Goal: Task Accomplishment & Management: Manage account settings

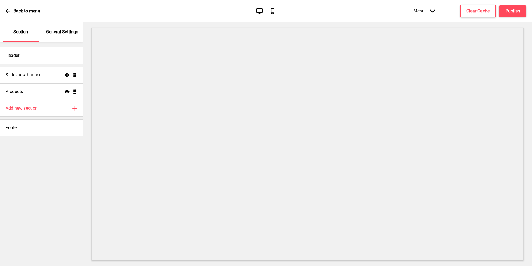
click at [29, 78] on div "Slideshow banner Show Drag" at bounding box center [41, 75] width 83 height 17
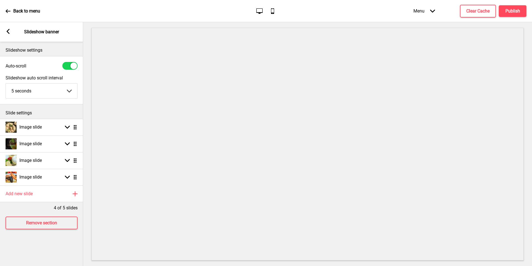
click at [40, 129] on h4 "Image slide" at bounding box center [30, 127] width 22 height 6
select select "right"
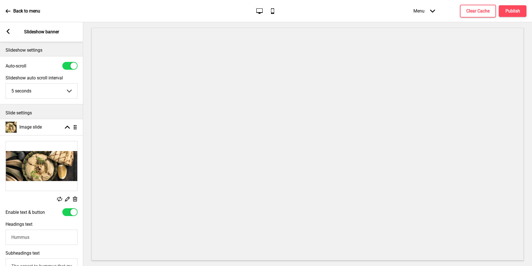
click at [47, 131] on div "Image slide Arrow up Drag" at bounding box center [41, 127] width 83 height 17
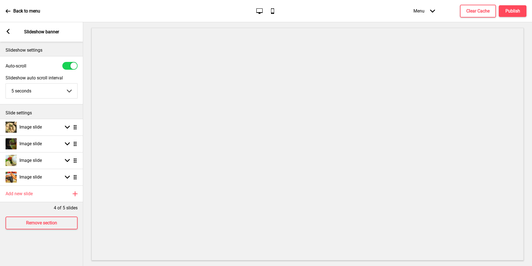
click at [48, 127] on div "Image slide Arrow down Drag" at bounding box center [41, 127] width 83 height 17
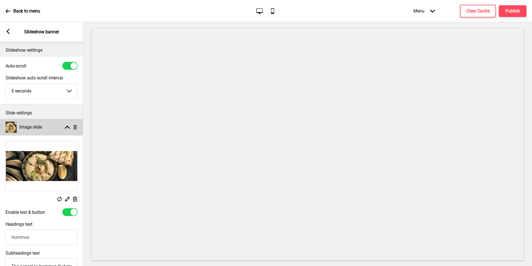
drag, startPoint x: 0, startPoint y: 0, endPoint x: 49, endPoint y: 125, distance: 134.3
click at [49, 125] on div "Image slide Arrow up Drag" at bounding box center [41, 127] width 83 height 17
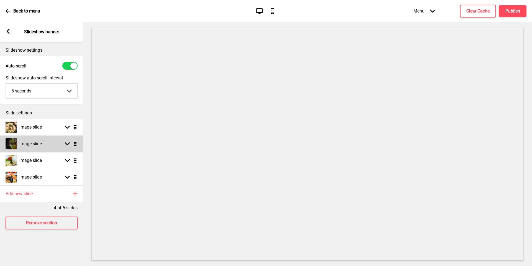
drag, startPoint x: 49, startPoint y: 125, endPoint x: 48, endPoint y: 146, distance: 20.8
click at [48, 146] on div "Image slide Arrow down Drag" at bounding box center [41, 143] width 83 height 17
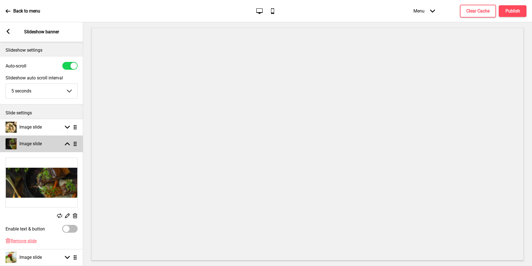
click at [44, 185] on img at bounding box center [42, 182] width 72 height 49
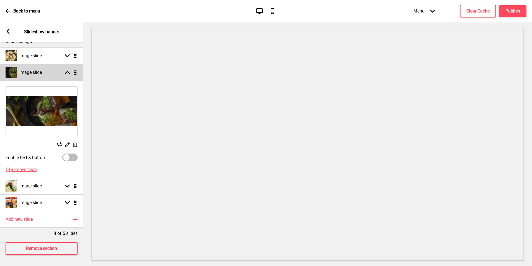
click at [47, 185] on div "Image slide Arrow down Drag" at bounding box center [41, 185] width 83 height 17
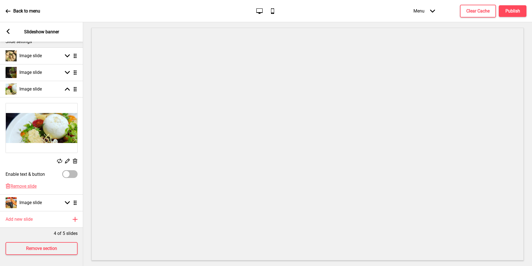
drag, startPoint x: 48, startPoint y: 146, endPoint x: 65, endPoint y: 128, distance: 24.5
click at [65, 128] on img at bounding box center [42, 127] width 72 height 49
click at [67, 159] on icon at bounding box center [67, 161] width 5 height 5
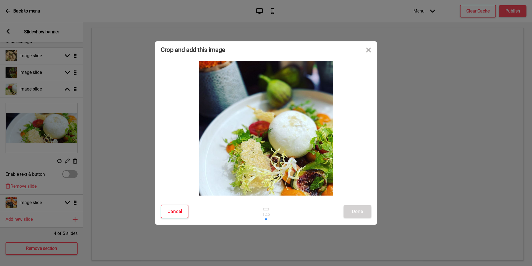
drag, startPoint x: 65, startPoint y: 128, endPoint x: 177, endPoint y: 209, distance: 138.2
click at [177, 209] on button "Cancel" at bounding box center [175, 211] width 28 height 14
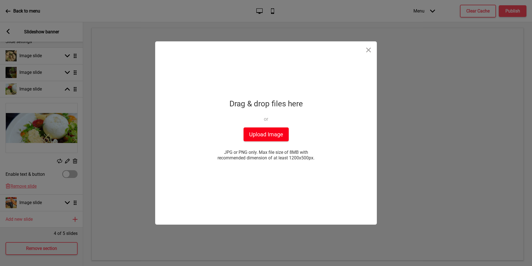
click at [271, 131] on button "Upload Image" at bounding box center [266, 134] width 45 height 14
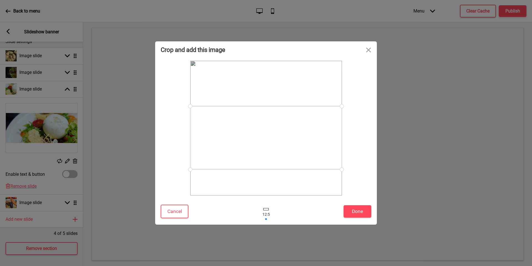
drag, startPoint x: 269, startPoint y: 122, endPoint x: 270, endPoint y: 139, distance: 17.5
click at [270, 139] on div at bounding box center [266, 137] width 152 height 63
click at [362, 210] on button "Done" at bounding box center [358, 211] width 28 height 12
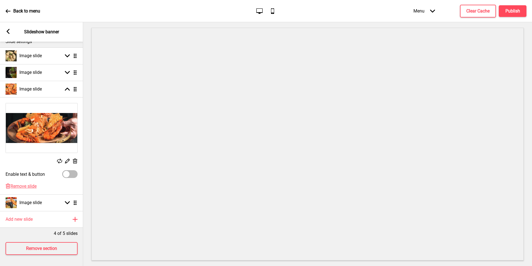
click at [74, 158] on icon at bounding box center [75, 160] width 5 height 5
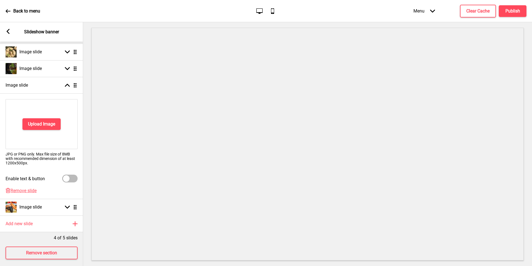
click at [28, 194] on div "Delete Remove slide" at bounding box center [41, 193] width 83 height 11
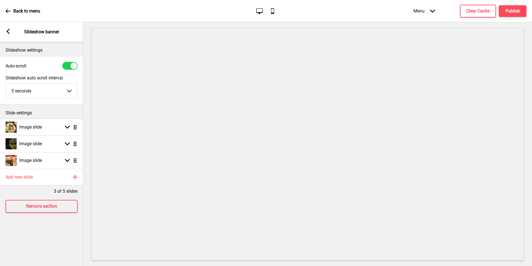
scroll to position [0, 0]
click at [7, 32] on icon at bounding box center [8, 31] width 3 height 5
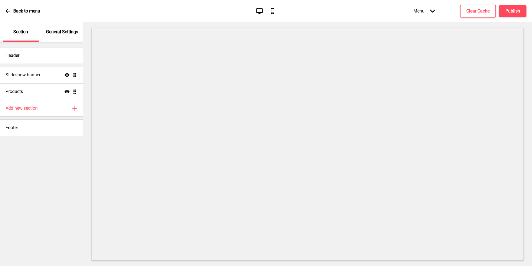
click at [46, 47] on div "Header" at bounding box center [41, 55] width 83 height 17
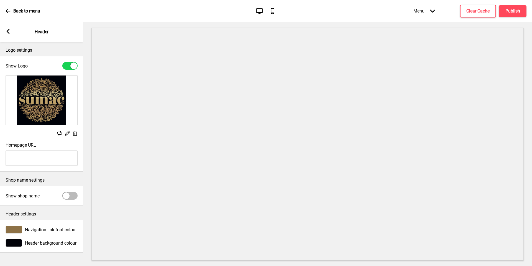
drag, startPoint x: 437, startPoint y: 12, endPoint x: 69, endPoint y: 195, distance: 411.1
click at [69, 195] on div at bounding box center [66, 195] width 7 height 7
checkbox input "true"
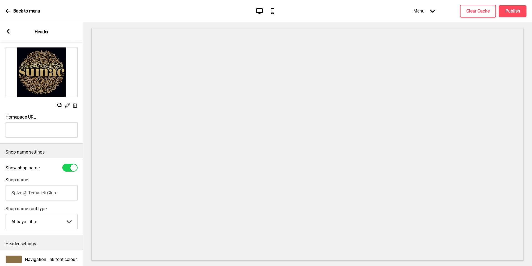
scroll to position [46, 0]
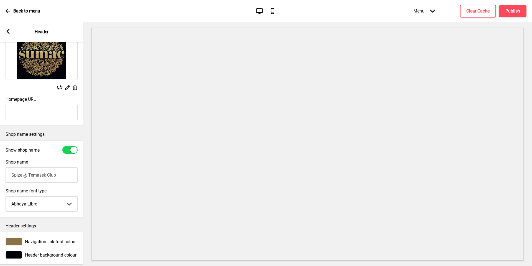
drag, startPoint x: 69, startPoint y: 195, endPoint x: 48, endPoint y: 181, distance: 25.4
click at [48, 181] on input "Spize @ Temasek Club" at bounding box center [42, 174] width 72 height 15
click at [51, 177] on input "Spize @ Temasek Club" at bounding box center [42, 174] width 72 height 15
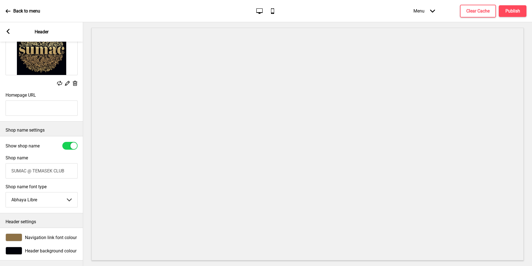
scroll to position [54, 0]
type input "SUMAC @ TEMASEK CLUB"
click at [18, 237] on div "Navigation link font colour" at bounding box center [41, 236] width 83 height 13
click at [17, 237] on div "Navigation link font colour" at bounding box center [41, 236] width 83 height 13
click at [17, 234] on div at bounding box center [14, 237] width 17 height 8
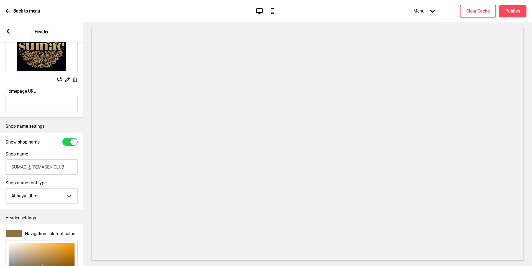
scroll to position [144, 0]
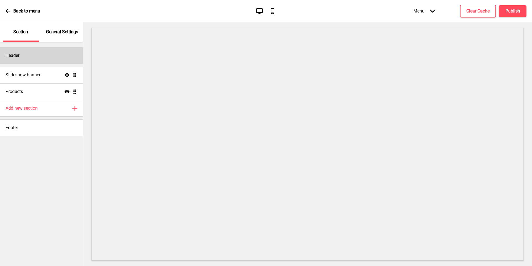
drag, startPoint x: 345, startPoint y: 263, endPoint x: 59, endPoint y: 57, distance: 352.1
click at [59, 57] on div "Header" at bounding box center [41, 55] width 83 height 17
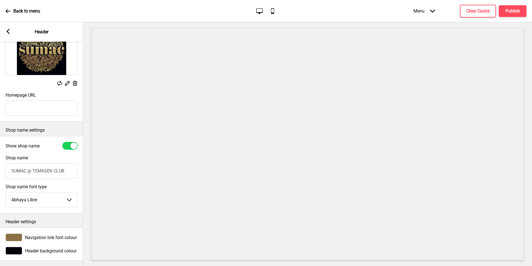
scroll to position [54, 0]
drag, startPoint x: 59, startPoint y: 57, endPoint x: 61, endPoint y: 233, distance: 175.5
click at [61, 235] on span "Navigation link font colour" at bounding box center [51, 237] width 52 height 5
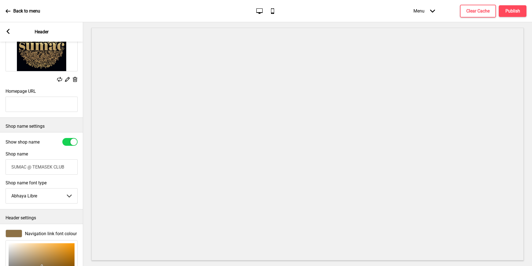
scroll to position [144, 0]
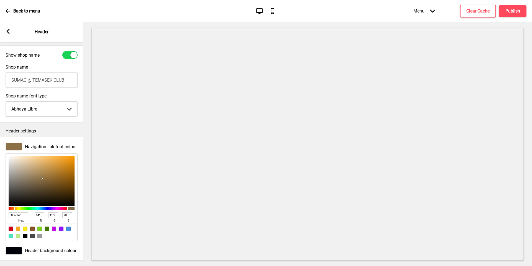
click at [14, 213] on input "8D7146" at bounding box center [18, 215] width 19 height 6
paste input "#D3BC8"
type input "#D3BC86"
type input "211"
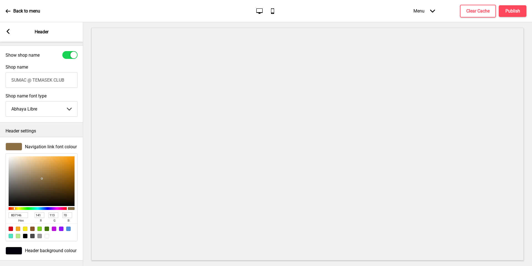
type input "188"
type input "134"
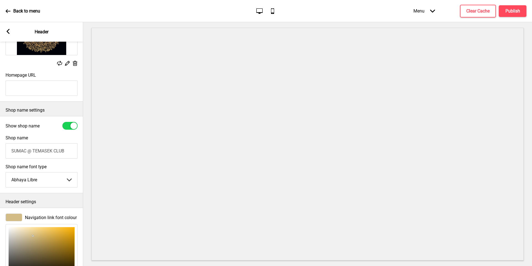
scroll to position [72, 0]
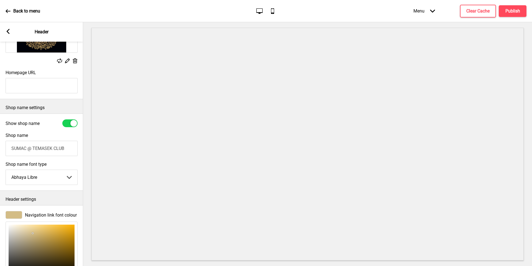
type input "D3BC86"
click at [29, 151] on input "SUMAC @ TEMASEK CLUB" at bounding box center [42, 148] width 72 height 15
drag, startPoint x: 61, startPoint y: 233, endPoint x: 0, endPoint y: 149, distance: 104.0
click at [0, 149] on div "Shop name SUMAC @ TEMASEK CLUB" at bounding box center [41, 144] width 83 height 29
click at [36, 151] on input "@ TEMASEK CLUB" at bounding box center [42, 148] width 72 height 15
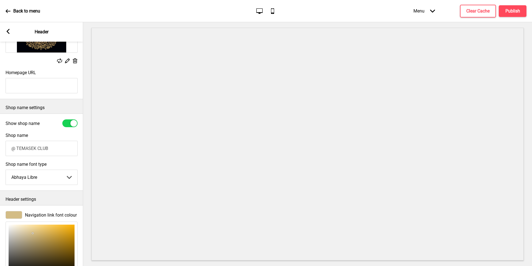
type input "@ TEMASEK CLUB"
click at [57, 175] on select "Abhaya Libre Abril Fatface Adobe Garamond Pro Arimo Arsenal Arvo Berkshire Swas…" at bounding box center [42, 177] width 72 height 15
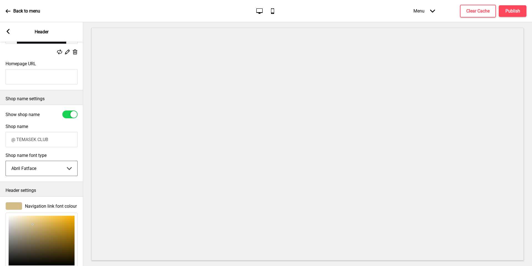
click at [50, 168] on select "Abhaya Libre Abril Fatface Adobe Garamond Pro Arimo Arsenal Arvo Berkshire Swas…" at bounding box center [42, 168] width 72 height 15
click at [54, 170] on select "Abhaya Libre Abril Fatface Adobe Garamond Pro Arimo Arsenal Arvo Berkshire Swas…" at bounding box center [42, 168] width 72 height 15
click at [54, 168] on select "Abhaya Libre Abril Fatface Adobe Garamond Pro Arimo Arsenal Arvo Berkshire Swas…" at bounding box center [42, 168] width 72 height 15
click at [49, 171] on select "Abhaya Libre Abril Fatface Adobe Garamond Pro Arimo Arsenal Arvo Berkshire Swas…" at bounding box center [42, 168] width 72 height 15
select select "Arsenal"
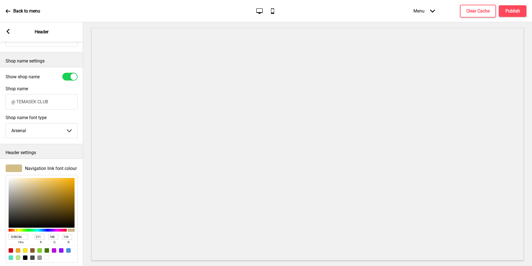
scroll to position [144, 0]
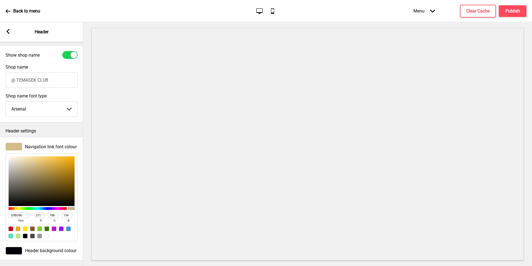
drag, startPoint x: 87, startPoint y: 152, endPoint x: 12, endPoint y: 246, distance: 119.6
click at [12, 246] on div at bounding box center [14, 250] width 17 height 8
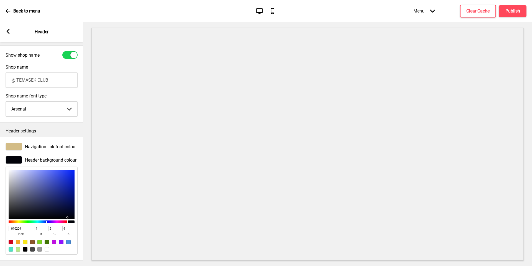
click at [12, 33] on div "Arrow left Header" at bounding box center [41, 31] width 83 height 19
click at [9, 31] on rect at bounding box center [8, 31] width 5 height 5
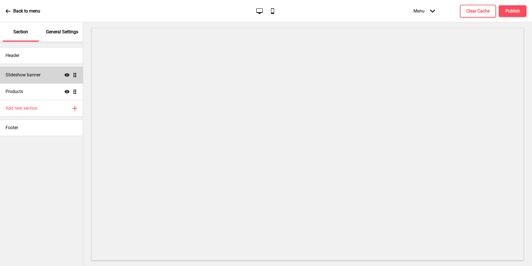
drag, startPoint x: 12, startPoint y: 246, endPoint x: 44, endPoint y: 75, distance: 173.9
click at [44, 75] on div "Slideshow banner Show Drag" at bounding box center [41, 75] width 83 height 17
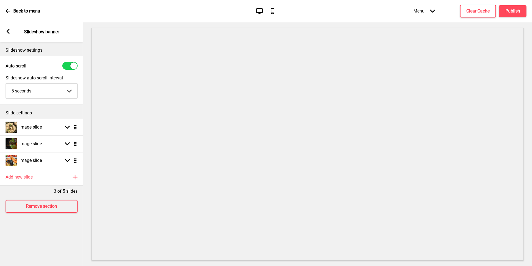
drag, startPoint x: 44, startPoint y: 75, endPoint x: 9, endPoint y: 32, distance: 54.8
click at [9, 32] on rect at bounding box center [8, 31] width 5 height 5
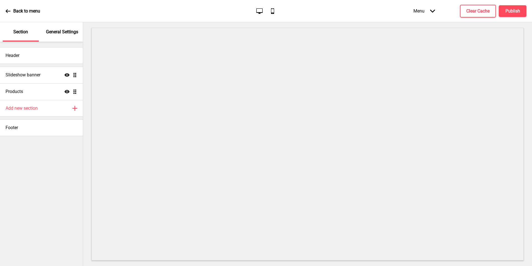
click at [50, 56] on div "Header" at bounding box center [41, 55] width 83 height 17
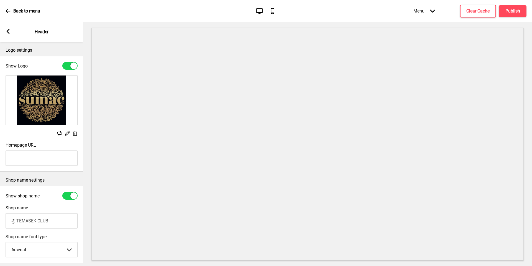
scroll to position [54, 0]
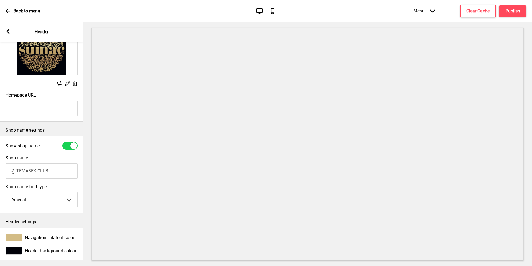
click at [38, 193] on select "Abhaya Libre Abril Fatface Adobe Garamond Pro Arimo Arsenal Arvo Berkshire Swas…" at bounding box center [42, 199] width 72 height 15
click at [43, 213] on div "Header settings" at bounding box center [41, 220] width 83 height 14
click at [48, 198] on select "Abhaya Libre Abril Fatface Adobe Garamond Pro Arimo Arsenal Arvo Berkshire Swas…" at bounding box center [42, 199] width 72 height 15
click at [55, 192] on select "Abhaya Libre Abril Fatface Adobe Garamond Pro Arimo Arsenal Arvo Berkshire Swas…" at bounding box center [42, 199] width 72 height 15
click at [51, 199] on select "Abhaya Libre Abril Fatface Adobe Garamond Pro Arimo Arsenal Arvo Berkshire Swas…" at bounding box center [42, 199] width 72 height 15
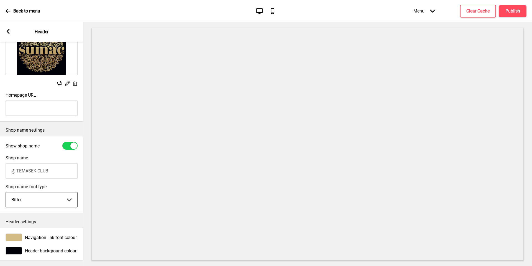
click at [49, 202] on select "Abhaya Libre Abril Fatface Adobe Garamond Pro Arimo Arsenal Arvo Berkshire Swas…" at bounding box center [42, 199] width 72 height 15
click at [48, 202] on select "Abhaya Libre Abril Fatface Adobe Garamond Pro Arimo Arsenal Arvo Berkshire Swas…" at bounding box center [42, 199] width 72 height 15
click at [50, 201] on select "Abhaya Libre Abril Fatface Adobe Garamond Pro Arimo Arsenal Arvo Berkshire Swas…" at bounding box center [42, 199] width 72 height 15
click at [50, 202] on select "Abhaya Libre Abril Fatface Adobe Garamond Pro Arimo Arsenal Arvo Berkshire Swas…" at bounding box center [42, 199] width 72 height 15
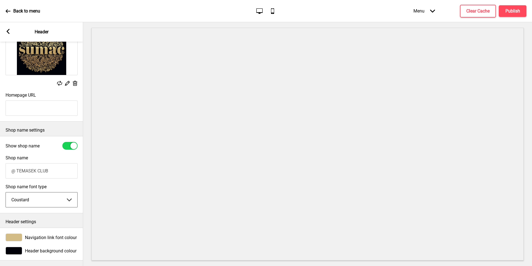
click at [50, 202] on select "Abhaya Libre Abril Fatface Adobe Garamond Pro Arimo Arsenal Arvo Berkshire Swas…" at bounding box center [42, 199] width 72 height 15
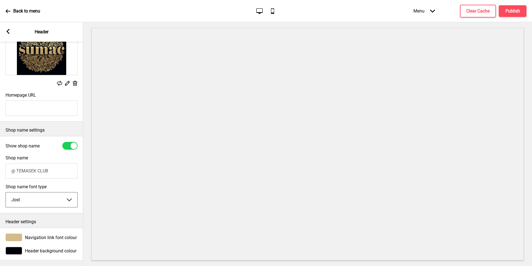
click at [50, 202] on select "Abhaya Libre Abril Fatface Adobe Garamond Pro Arimo Arsenal Arvo Berkshire Swas…" at bounding box center [42, 199] width 72 height 15
select select "Libre Baskerville"
click at [50, 202] on select "Abhaya Libre Abril Fatface Adobe Garamond Pro Arimo Arsenal Arvo Berkshire Swas…" at bounding box center [42, 199] width 72 height 15
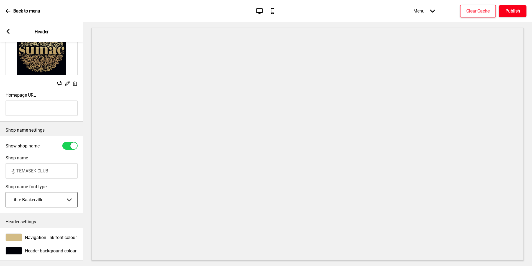
click at [517, 7] on button "Publish" at bounding box center [513, 11] width 28 height 12
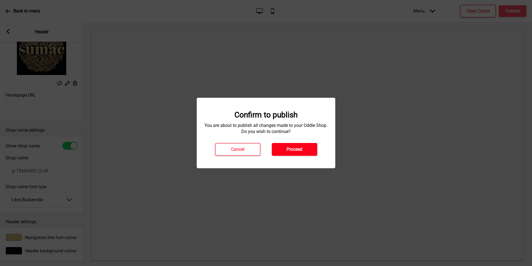
drag, startPoint x: 517, startPoint y: 7, endPoint x: 299, endPoint y: 154, distance: 262.9
click at [299, 154] on button "Proceed" at bounding box center [294, 149] width 45 height 13
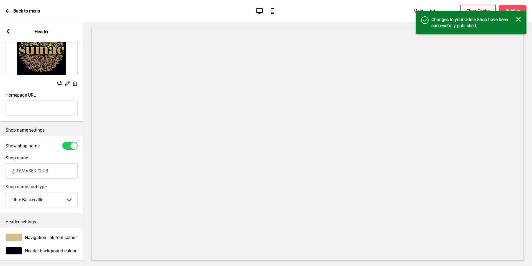
click at [478, 9] on h4 "Clear Cache" at bounding box center [478, 11] width 23 height 6
click at [516, 21] on h4 "Changes to your Oddle Shop have been successfully published." at bounding box center [474, 23] width 85 height 12
click at [519, 13] on div "Success Cache has been successfully cleared. Close" at bounding box center [471, 20] width 111 height 18
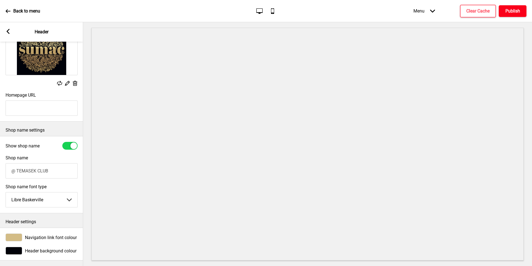
click at [519, 11] on h4 "Publish" at bounding box center [513, 11] width 15 height 6
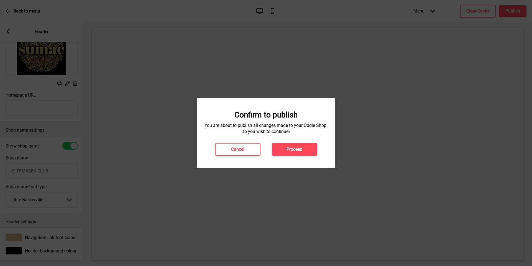
click at [294, 153] on button "Proceed" at bounding box center [294, 149] width 45 height 13
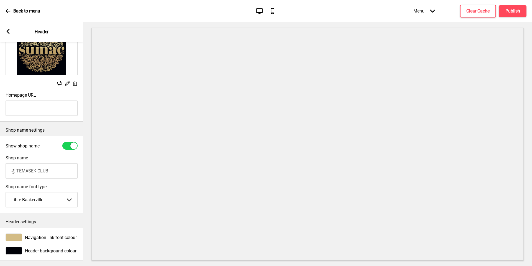
drag, startPoint x: 299, startPoint y: 154, endPoint x: 4, endPoint y: 31, distance: 319.2
click at [4, 31] on div "Arrow left Header" at bounding box center [41, 31] width 83 height 19
click at [6, 32] on rect at bounding box center [8, 31] width 5 height 5
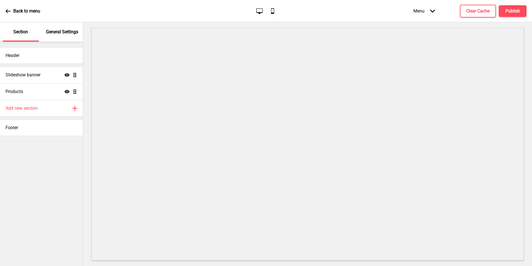
click at [39, 110] on div "Add new section Plus" at bounding box center [41, 108] width 83 height 17
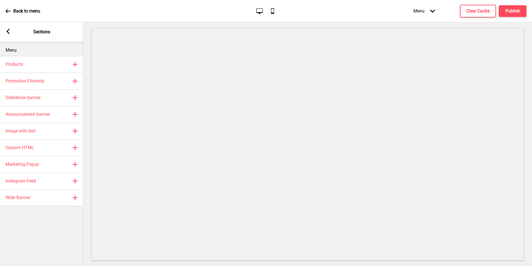
click at [40, 82] on h4 "Promotion Filmstrip" at bounding box center [25, 81] width 39 height 6
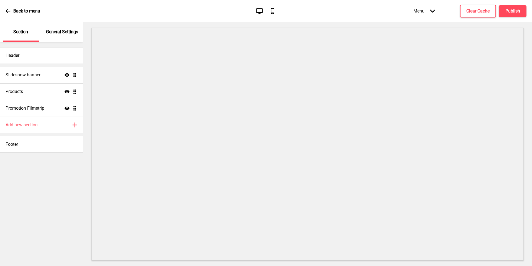
select select "center"
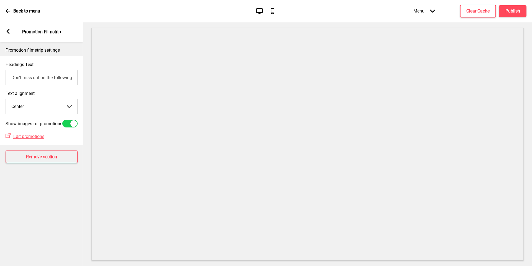
click at [7, 30] on rect at bounding box center [8, 31] width 5 height 5
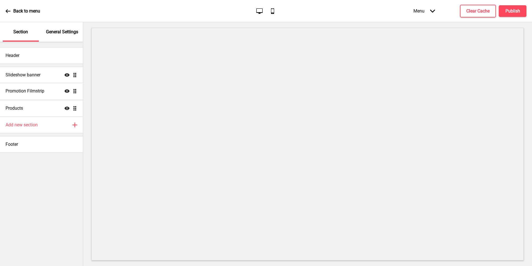
drag, startPoint x: 7, startPoint y: 30, endPoint x: 76, endPoint y: 92, distance: 92.7
click at [76, 92] on ul "Slideshow banner Show Drag Products Show Drag Promotion Filmstrip Show Drag" at bounding box center [41, 92] width 83 height 50
click at [37, 128] on div "Add new section Plus" at bounding box center [41, 124] width 83 height 17
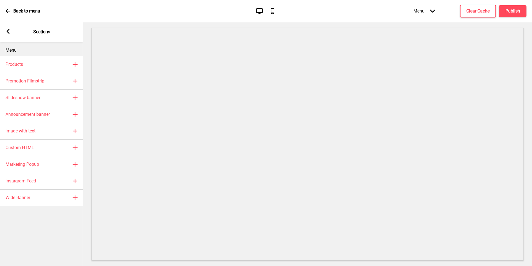
click at [40, 116] on h4 "Announcement banner" at bounding box center [28, 114] width 44 height 6
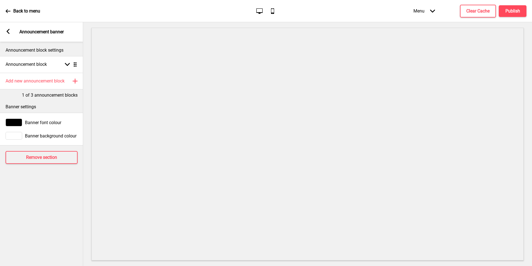
drag, startPoint x: 76, startPoint y: 92, endPoint x: 6, endPoint y: 32, distance: 92.7
click at [6, 32] on rect at bounding box center [8, 31] width 5 height 5
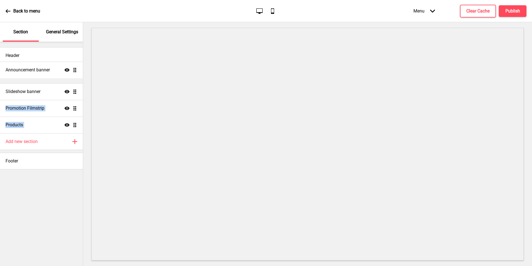
drag, startPoint x: 6, startPoint y: 32, endPoint x: 72, endPoint y: 71, distance: 76.7
click at [72, 71] on ul "Slideshow banner Show Drag Promotion Filmstrip Show Drag Products Show Drag Ann…" at bounding box center [41, 100] width 83 height 67
click at [510, 12] on h4 "Publish" at bounding box center [513, 11] width 15 height 6
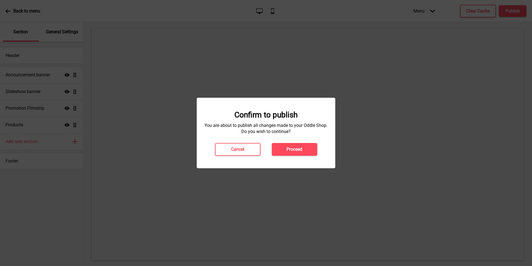
drag, startPoint x: 416, startPoint y: 15, endPoint x: 307, endPoint y: 142, distance: 166.8
click at [307, 142] on div "Confirm to publish You are about to publish all changes made to your Oddle Shop…" at bounding box center [266, 132] width 128 height 45
click at [307, 143] on button "Proceed" at bounding box center [294, 149] width 45 height 13
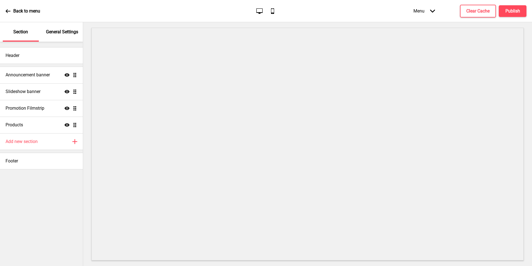
click at [46, 72] on h4 "Announcement banner" at bounding box center [28, 75] width 44 height 6
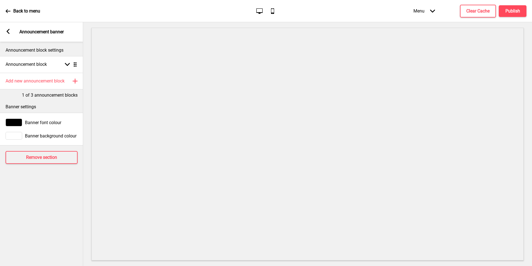
click at [19, 137] on div at bounding box center [14, 136] width 17 height 8
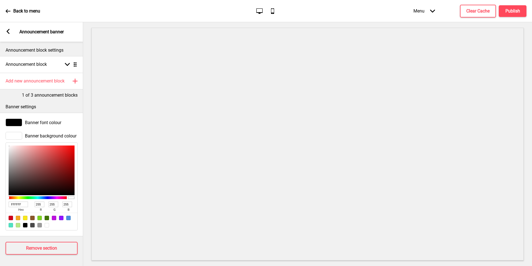
click at [13, 204] on input "FFFFFF" at bounding box center [18, 204] width 19 height 6
paste input "Enjoy $8 off with min. spend $80"
click at [18, 202] on input "FFFFFF" at bounding box center [18, 204] width 19 height 6
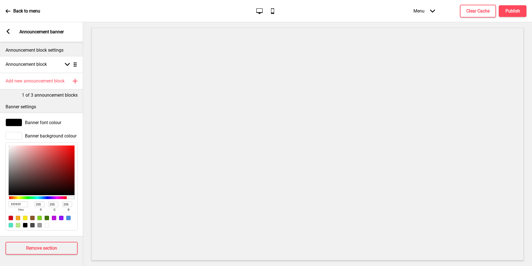
click at [18, 202] on input "FFFFFF" at bounding box center [18, 204] width 19 height 6
paste input "d3bc86"
type input "d3bc86"
type input "211"
type input "188"
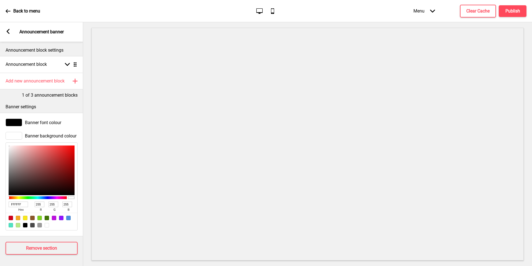
type input "134"
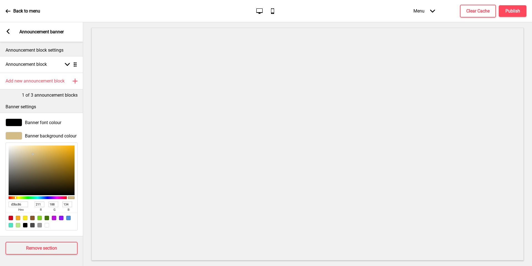
type input "d3bc86"
click at [39, 127] on div "Banner font colour" at bounding box center [41, 122] width 83 height 13
click at [10, 124] on div at bounding box center [14, 122] width 17 height 8
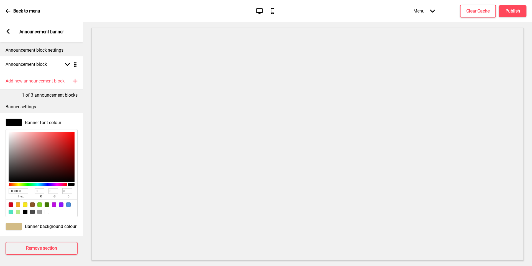
type input "C69B9B"
type input "198"
type input "155"
type input "E1BBBB"
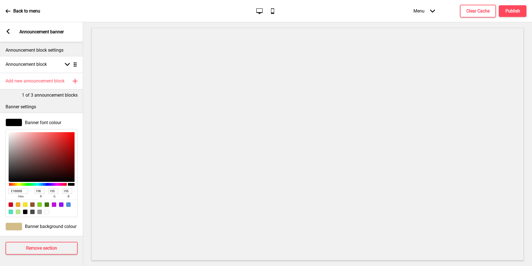
type input "225"
type input "187"
type input "FFFFFF"
type input "255"
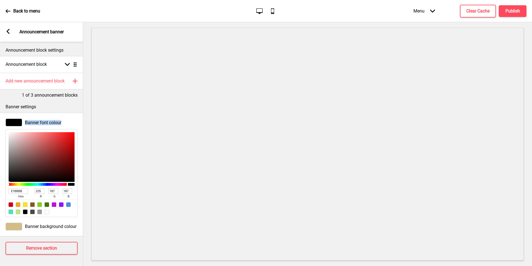
type input "255"
drag, startPoint x: 18, startPoint y: 202, endPoint x: 0, endPoint y: 108, distance: 96.6
click at [0, 108] on div "Banner settings Banner font colour FFFFFF hex 255 r 255 g 255 b 100 a Banner ba…" at bounding box center [41, 167] width 83 height 138
drag, startPoint x: 0, startPoint y: 108, endPoint x: 19, endPoint y: 228, distance: 122.2
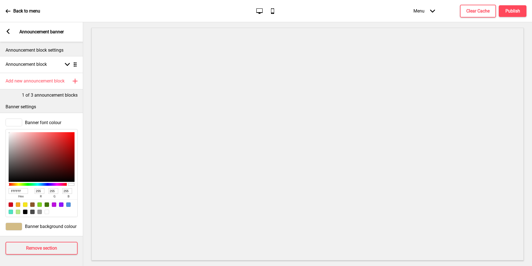
click at [19, 228] on div at bounding box center [14, 226] width 17 height 8
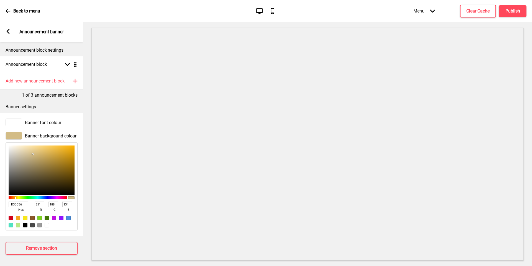
type input "CDBE9C"
type input "205"
type input "190"
type input "156"
type input "FBF3E1"
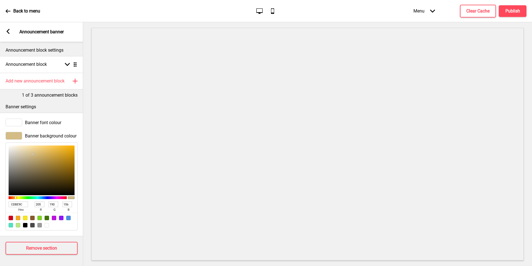
type input "251"
type input "243"
type input "225"
type input "FFFFFF"
type input "255"
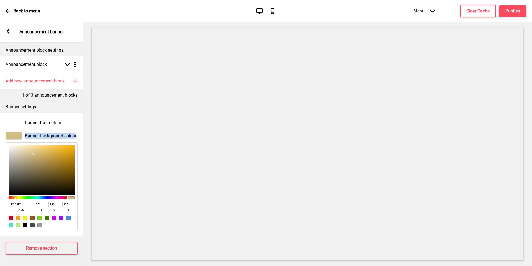
type input "255"
drag, startPoint x: 19, startPoint y: 228, endPoint x: 0, endPoint y: 116, distance: 114.2
click at [0, 116] on div "Banner font colour Banner background colour FFFFFF hex 255 r 255 g 255 b 100 a" at bounding box center [41, 174] width 83 height 123
drag, startPoint x: 0, startPoint y: 116, endPoint x: 21, endPoint y: 120, distance: 20.9
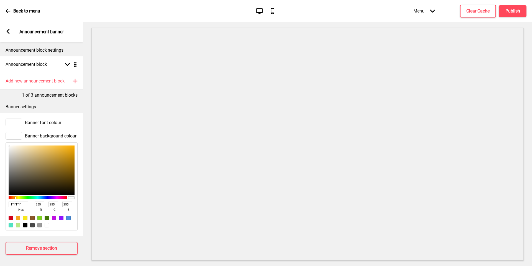
click at [21, 120] on div at bounding box center [14, 122] width 17 height 8
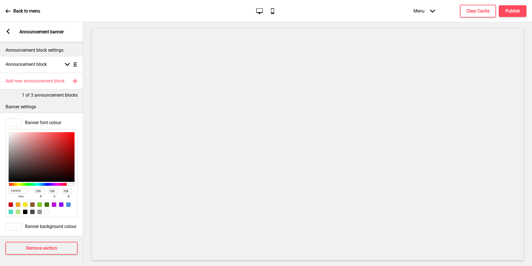
type input "635757"
type input "99"
type input "87"
type input "474141"
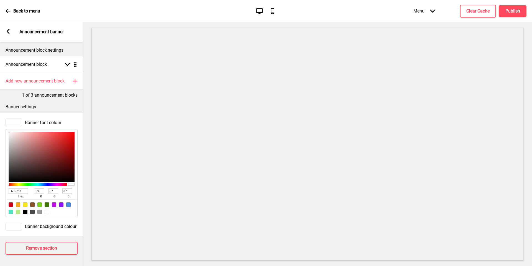
type input "71"
type input "65"
type input "000000"
type input "0"
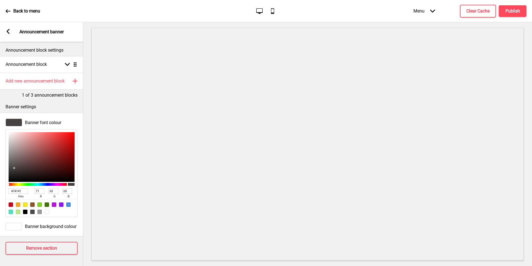
type input "0"
drag, startPoint x: 21, startPoint y: 120, endPoint x: 0, endPoint y: 201, distance: 84.3
click at [0, 201] on div "Banner font colour 000000 hex 0 r 0 g 0 b 100 a" at bounding box center [41, 168] width 83 height 104
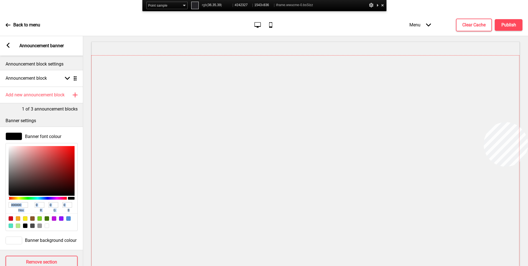
copy div "hex r g b a"
click at [484, 122] on div at bounding box center [305, 171] width 428 height 232
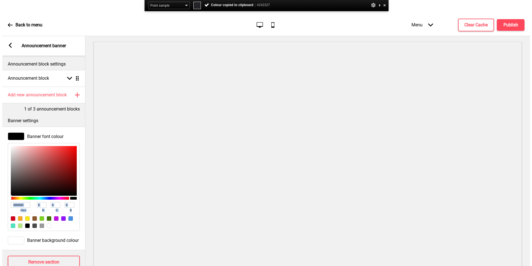
scroll to position [4, 0]
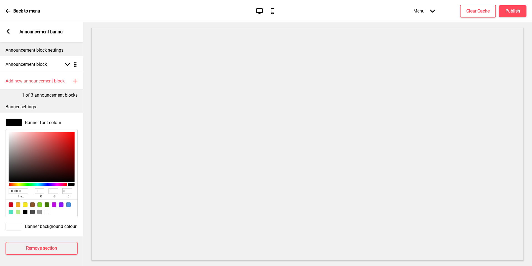
drag, startPoint x: 484, startPoint y: 122, endPoint x: 12, endPoint y: 231, distance: 483.8
click at [12, 231] on div "Banner font colour 000000 hex 0 r 0 g 0 b 100 a Banner background colour" at bounding box center [41, 174] width 83 height 123
click at [11, 225] on div at bounding box center [14, 226] width 17 height 8
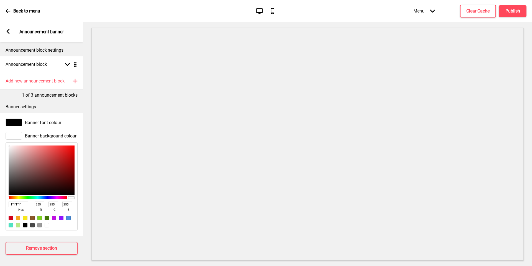
drag, startPoint x: 12, startPoint y: 231, endPoint x: 18, endPoint y: 197, distance: 34.0
click at [18, 201] on input "FFFFFF" at bounding box center [18, 204] width 19 height 6
click at [21, 201] on input "FFFFFF" at bounding box center [18, 204] width 19 height 6
paste input "#242327"
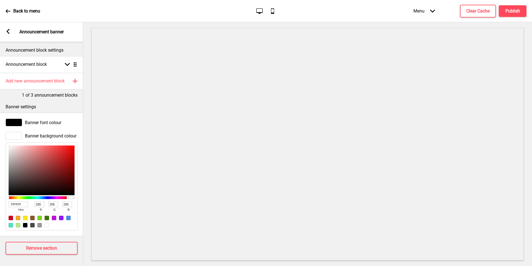
type input "#242327"
type input "36"
type input "35"
type input "39"
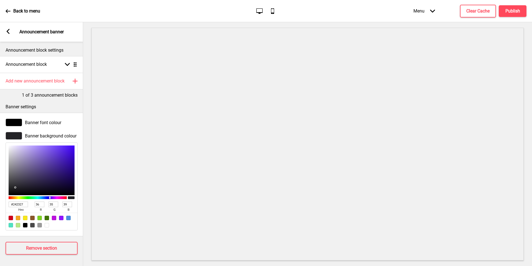
type input "242327"
click at [15, 123] on div "Banner font colour" at bounding box center [41, 122] width 83 height 13
drag, startPoint x: 18, startPoint y: 197, endPoint x: 16, endPoint y: 121, distance: 76.8
click at [16, 121] on div at bounding box center [14, 122] width 17 height 8
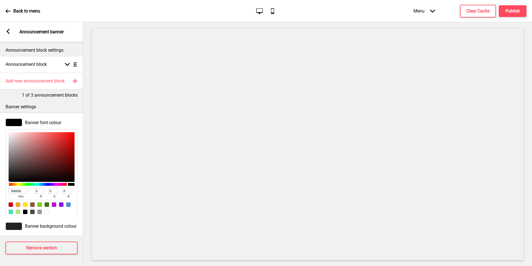
type input "B8B8B8"
type input "184"
type input "B9B9B9"
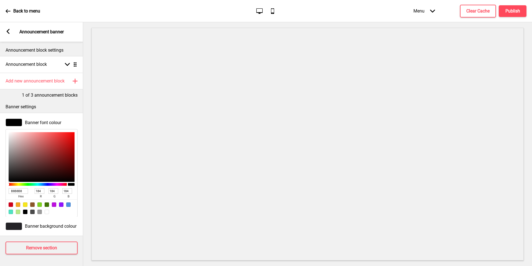
type input "185"
type input "ECECEC"
type input "236"
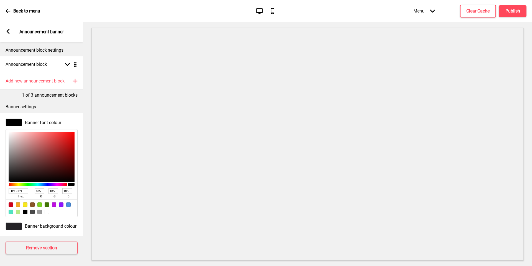
type input "236"
type input "FFFFFF"
type input "255"
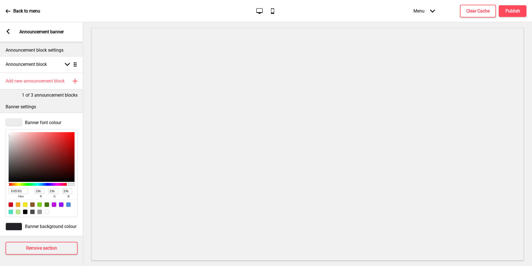
type input "255"
drag, startPoint x: 16, startPoint y: 121, endPoint x: 0, endPoint y: 115, distance: 17.0
click at [0, 116] on div "Banner font colour FFFFFF hex 255 r 255 g 255 b 100 a" at bounding box center [41, 168] width 83 height 104
click at [55, 80] on div "Add new announcement block Plus" at bounding box center [41, 81] width 83 height 17
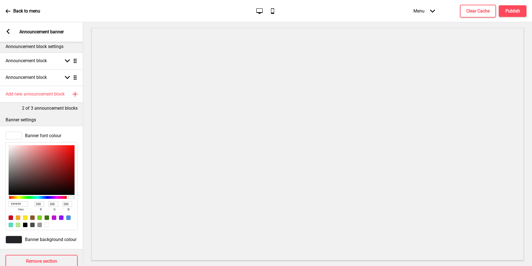
click at [52, 64] on div "Announcement block Arrow down Drag" at bounding box center [41, 60] width 83 height 17
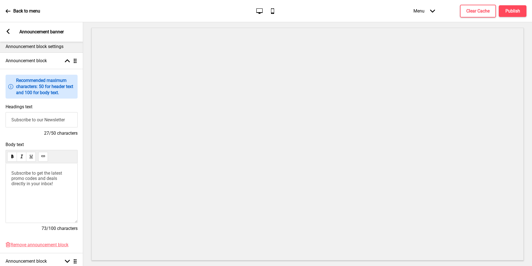
click at [52, 64] on div "Announcement block Arrow up Drag" at bounding box center [41, 60] width 83 height 17
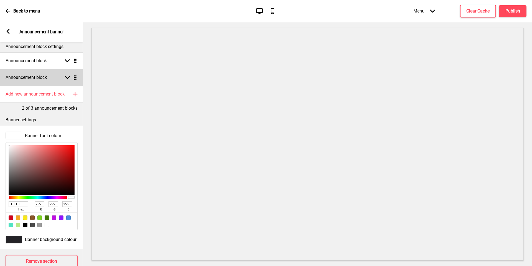
click at [63, 80] on div "Announcement block Arrow down Drag" at bounding box center [41, 77] width 83 height 17
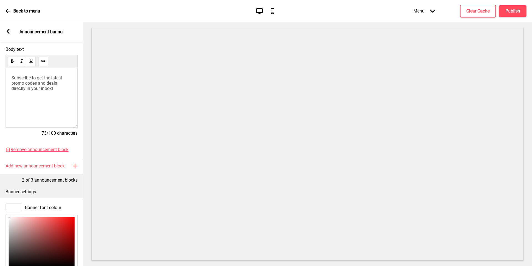
scroll to position [204, 0]
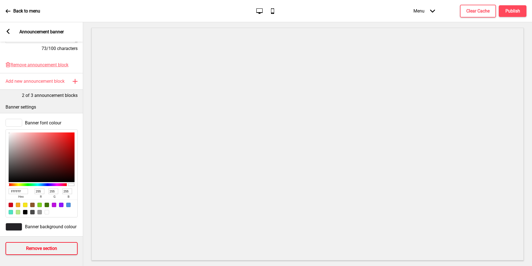
click at [59, 247] on button "Remove section" at bounding box center [42, 248] width 72 height 13
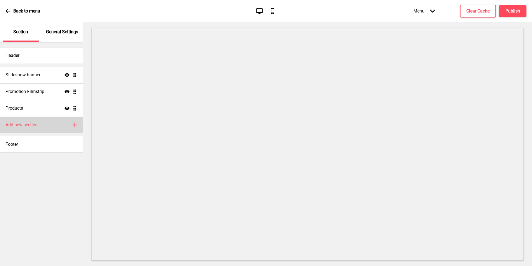
drag, startPoint x: 63, startPoint y: 80, endPoint x: 55, endPoint y: 128, distance: 48.0
click at [55, 128] on div "Add new section Plus" at bounding box center [41, 124] width 83 height 17
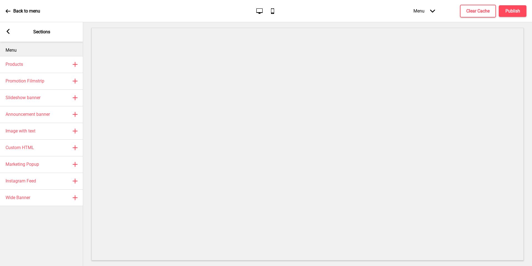
click at [54, 115] on div "Announcement banner Plus" at bounding box center [41, 114] width 83 height 17
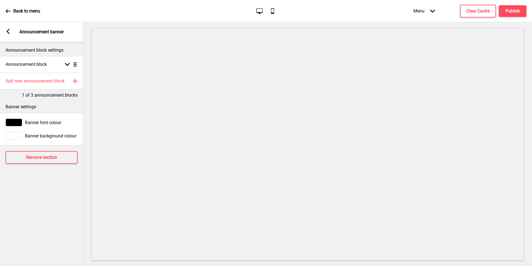
click at [10, 32] on rect at bounding box center [8, 31] width 5 height 5
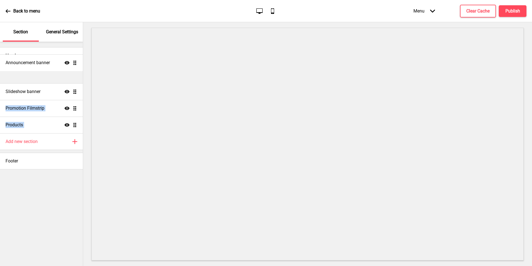
drag, startPoint x: 55, startPoint y: 128, endPoint x: 71, endPoint y: 71, distance: 58.7
click at [71, 71] on ul "Slideshow banner Show Drag Promotion Filmstrip Show Drag Products Show Drag Ann…" at bounding box center [41, 100] width 83 height 67
click at [40, 74] on h4 "Announcement banner" at bounding box center [28, 75] width 44 height 6
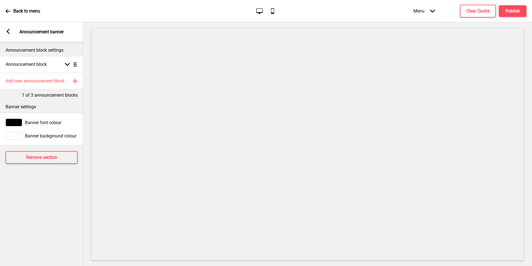
drag, startPoint x: 71, startPoint y: 71, endPoint x: 7, endPoint y: 124, distance: 82.7
click at [7, 124] on div at bounding box center [14, 122] width 17 height 8
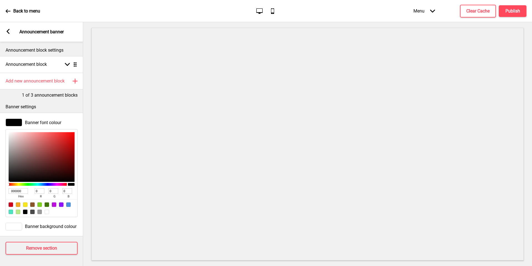
type input "A17575"
type input "161"
type input "117"
type input "FFE5E5"
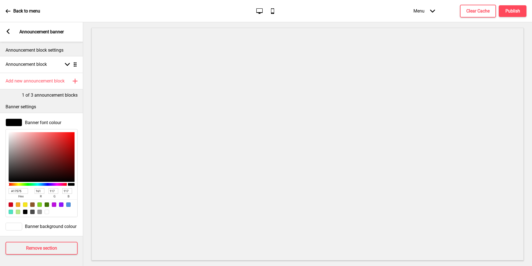
type input "255"
type input "229"
type input "FFFFFF"
type input "255"
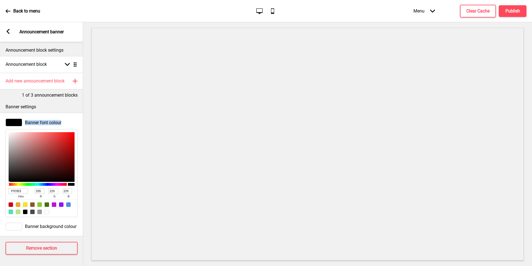
type input "255"
drag, startPoint x: 7, startPoint y: 124, endPoint x: 2, endPoint y: 113, distance: 11.7
click at [2, 113] on div "Banner font colour FFFFFF hex 255 r 255 g 255 b 100 a Banner background colour" at bounding box center [41, 174] width 83 height 123
click at [17, 226] on div at bounding box center [14, 226] width 17 height 8
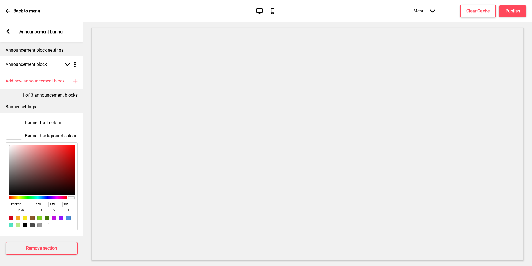
click at [21, 205] on input "FFFFFF" at bounding box center [18, 204] width 19 height 6
paste input "#242327"
type input "#242327"
type input "36"
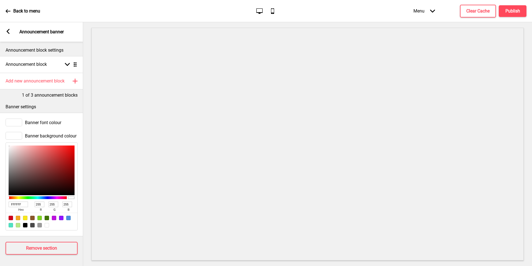
type input "35"
type input "39"
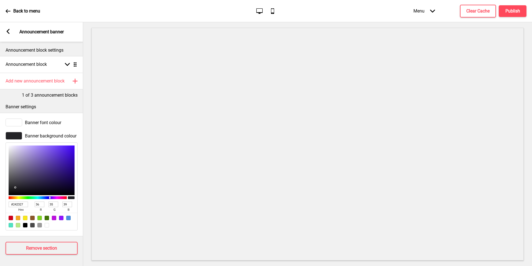
type input "242327"
click at [50, 68] on div "Announcement block Arrow down Drag" at bounding box center [41, 64] width 83 height 17
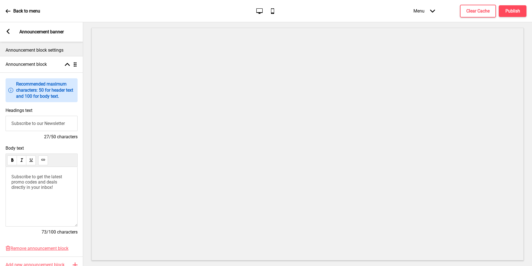
click at [52, 124] on input "Subscribe to our Newsletter" at bounding box center [42, 123] width 72 height 15
click at [37, 122] on input "Subscribe to our Newsletter" at bounding box center [42, 123] width 72 height 15
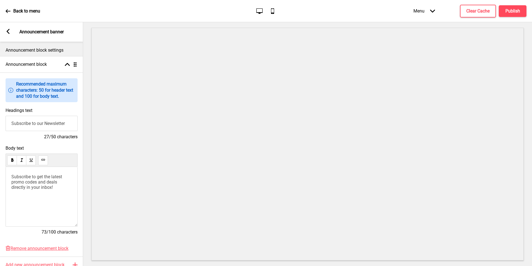
click at [37, 122] on input "Subscribe to our Newsletter" at bounding box center [42, 123] width 72 height 15
type input "Islandwide Delivery at only $6.80"
drag, startPoint x: 181, startPoint y: 263, endPoint x: 39, endPoint y: 180, distance: 165.0
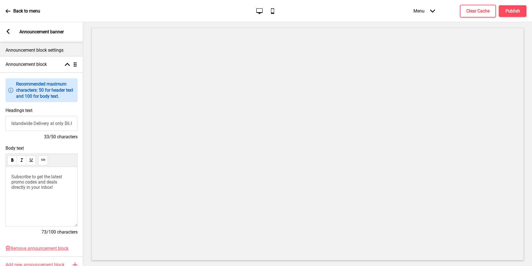
click at [39, 180] on span "Subscribe to get the latest promo codes and deals directly in your inbox!" at bounding box center [37, 182] width 52 height 16
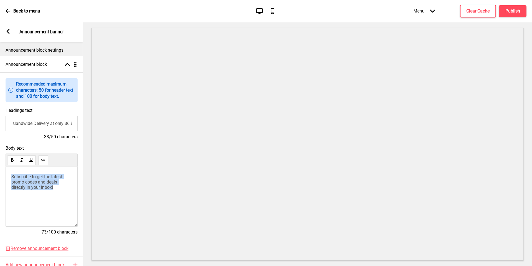
click at [39, 180] on span "Subscribe to get the latest promo codes and deals directly in your inbox!" at bounding box center [37, 182] width 52 height 16
click at [509, 7] on button "Publish" at bounding box center [513, 11] width 28 height 12
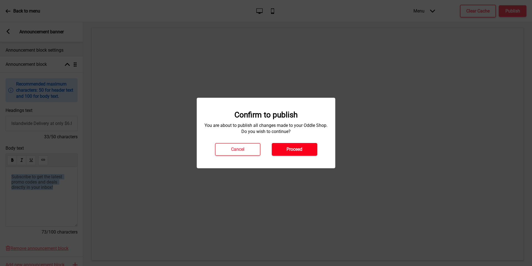
drag, startPoint x: 509, startPoint y: 7, endPoint x: 305, endPoint y: 154, distance: 251.5
click at [305, 154] on button "Proceed" at bounding box center [294, 149] width 45 height 13
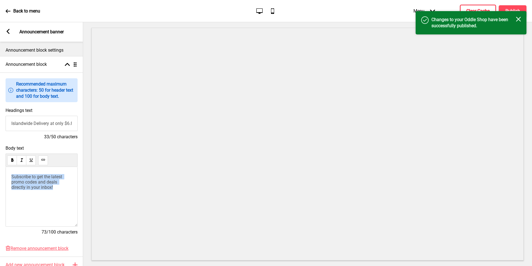
click at [483, 6] on button "Clear Cache" at bounding box center [478, 11] width 36 height 13
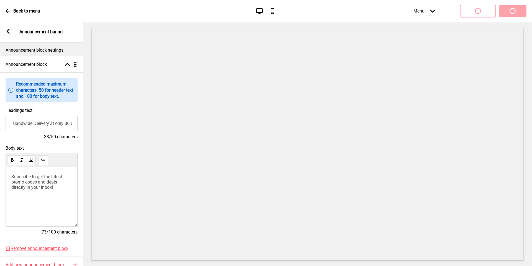
click at [510, 9] on div "Menu Arrow down Product Page Store Information Checkout Thank you Terms & Condi…" at bounding box center [459, 11] width 135 height 16
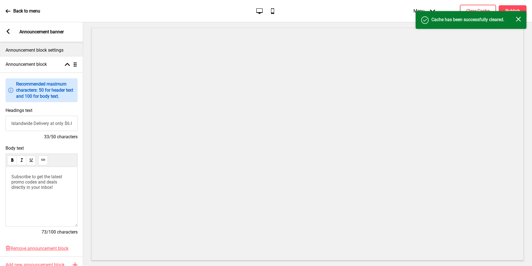
click at [515, 12] on div "Success Cache has been successfully cleared. Close" at bounding box center [471, 20] width 111 height 18
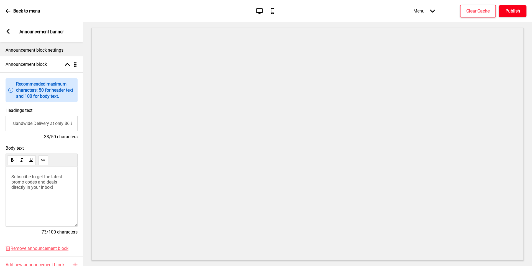
click at [515, 10] on h4 "Publish" at bounding box center [513, 11] width 15 height 6
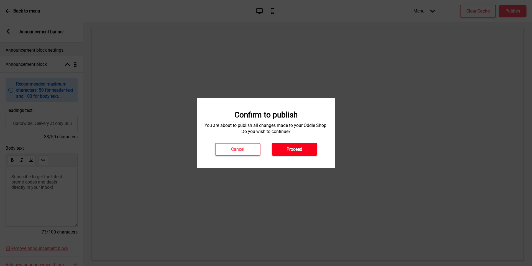
drag, startPoint x: 305, startPoint y: 154, endPoint x: 296, endPoint y: 150, distance: 9.3
click at [296, 150] on h4 "Proceed" at bounding box center [295, 149] width 16 height 6
